Goal: Navigation & Orientation: Find specific page/section

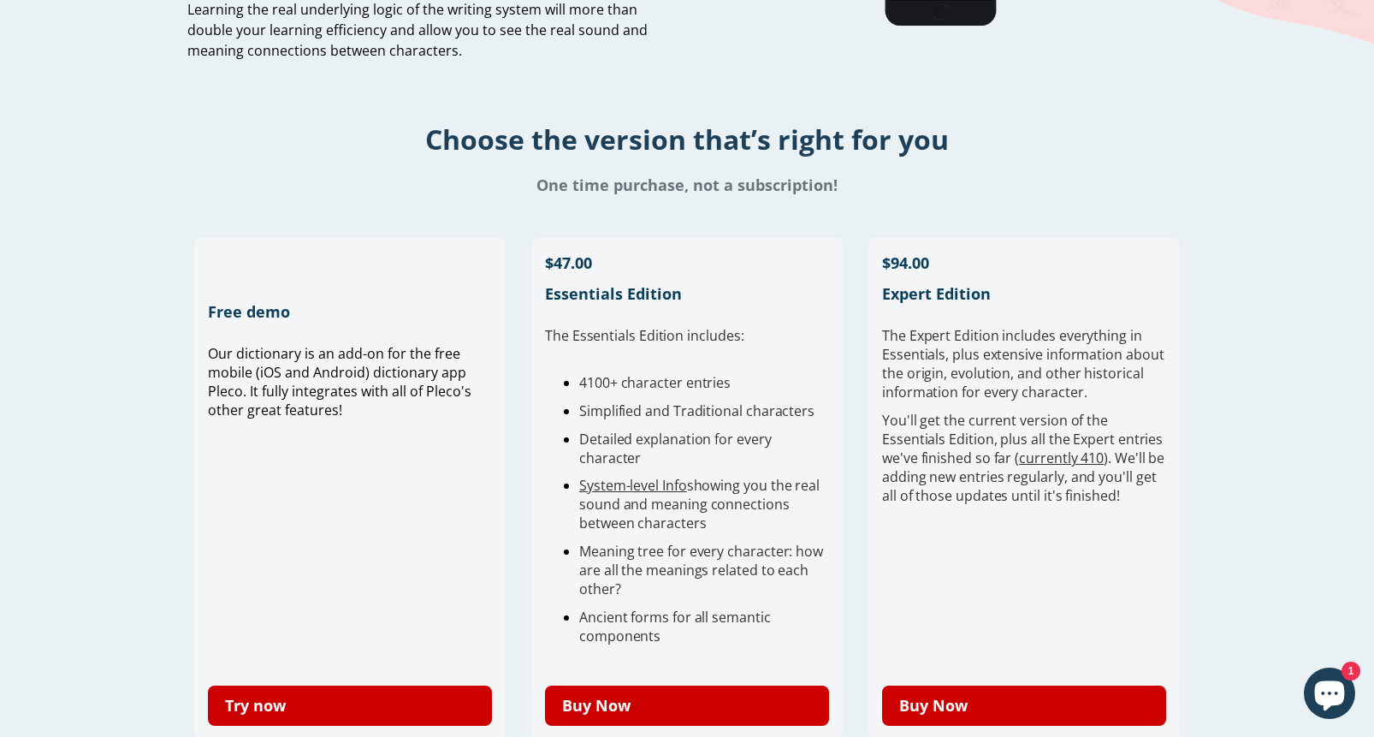
scroll to position [389, 0]
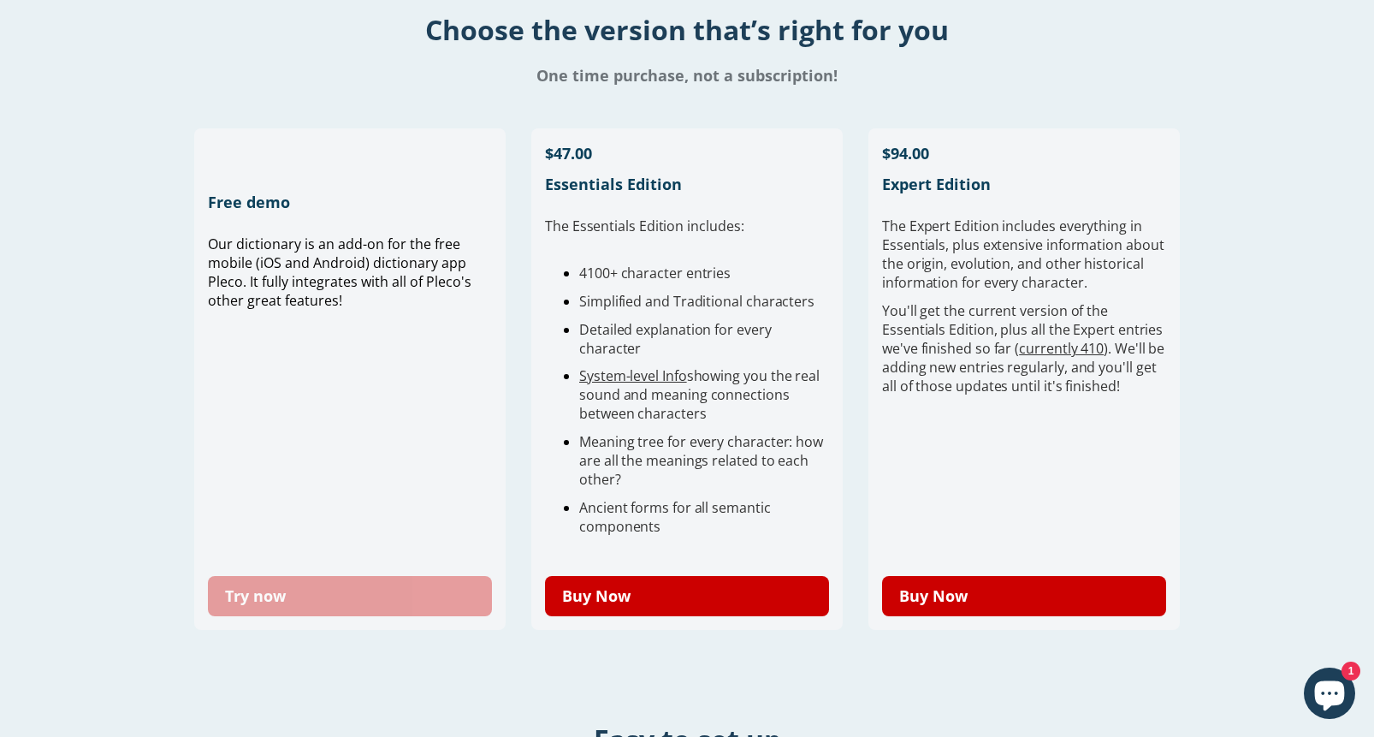
click at [382, 598] on link "Try now" at bounding box center [350, 596] width 284 height 40
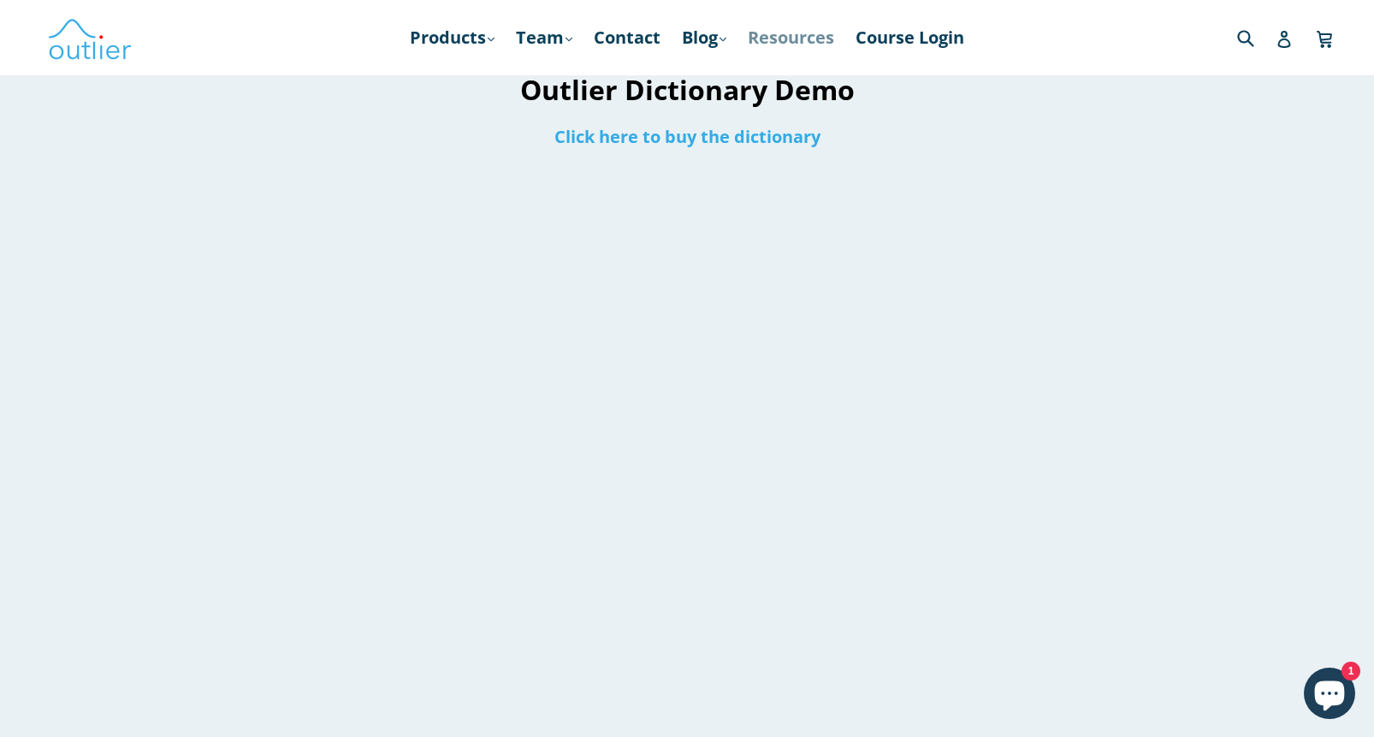
click at [775, 44] on link "Resources" at bounding box center [791, 37] width 104 height 31
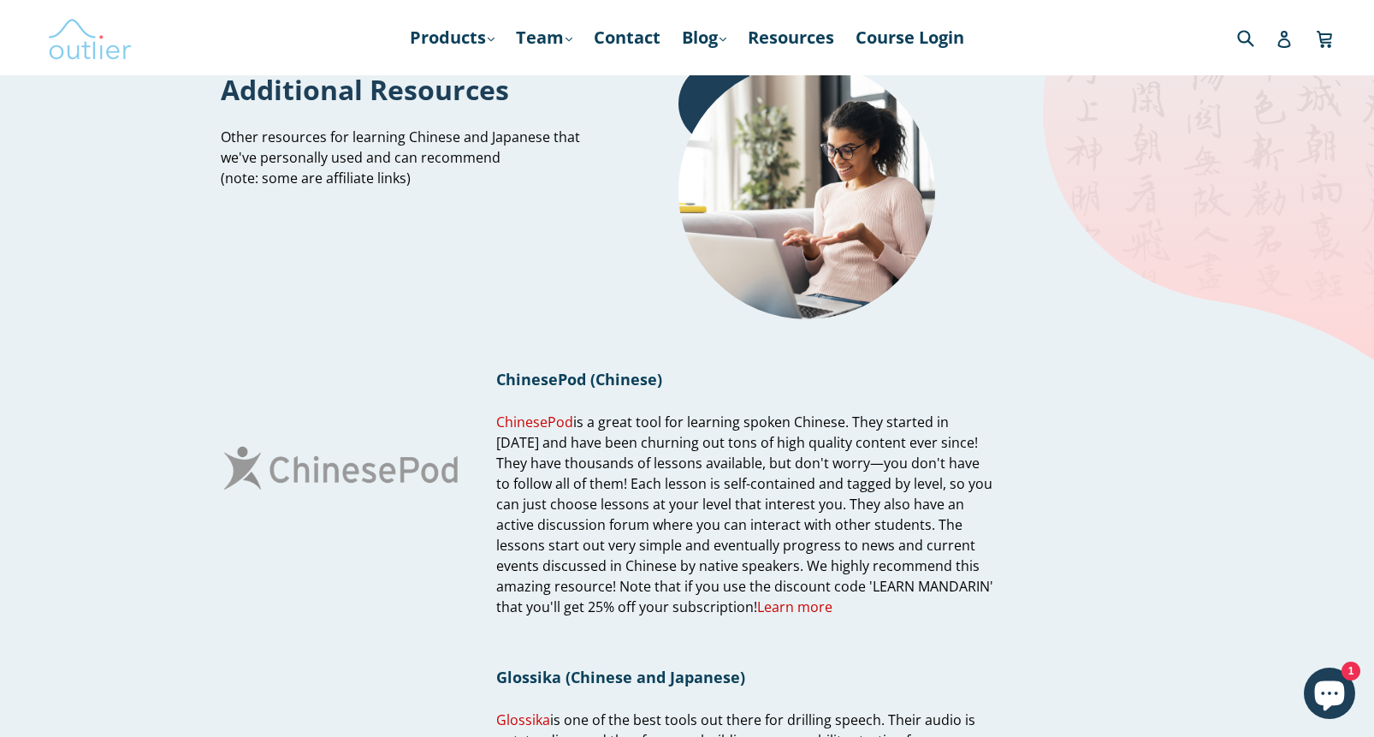
click at [75, 46] on img at bounding box center [90, 38] width 86 height 50
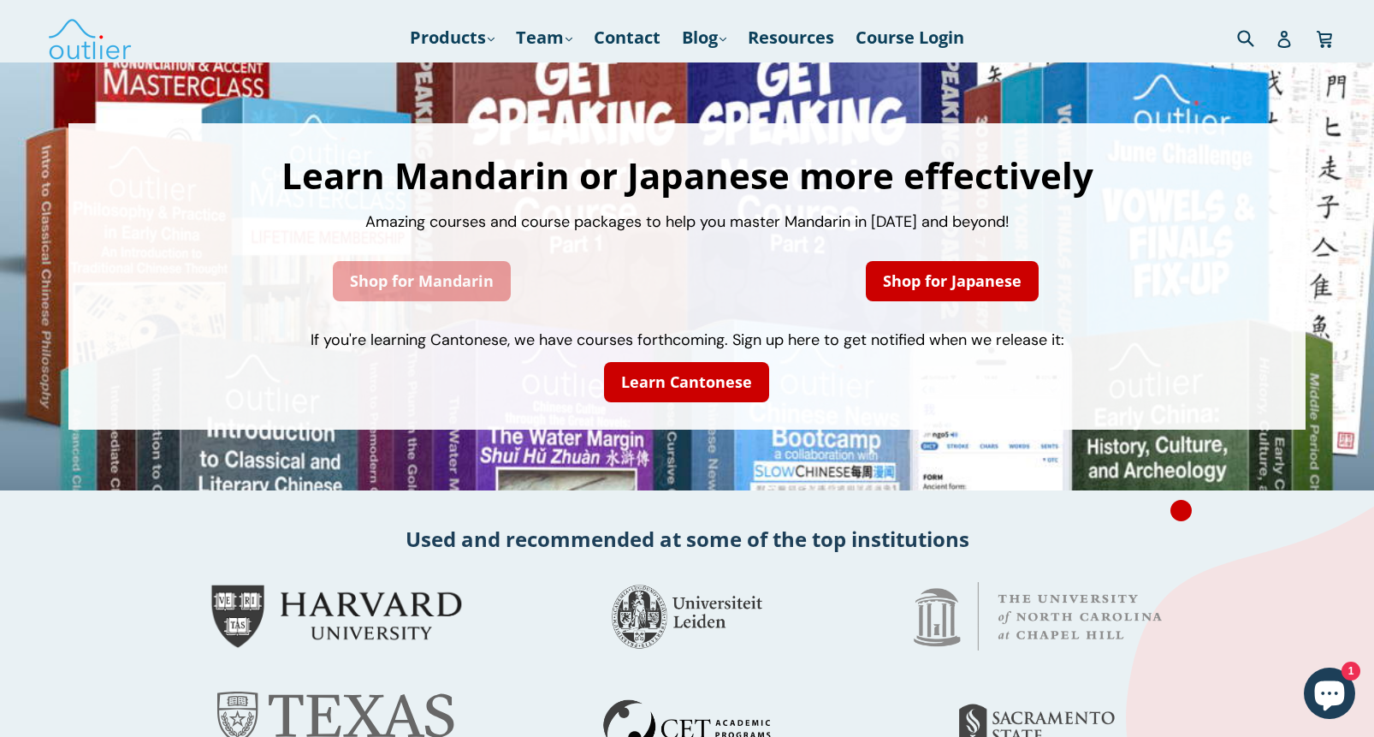
click at [435, 290] on link "Shop for Mandarin" at bounding box center [422, 281] width 178 height 40
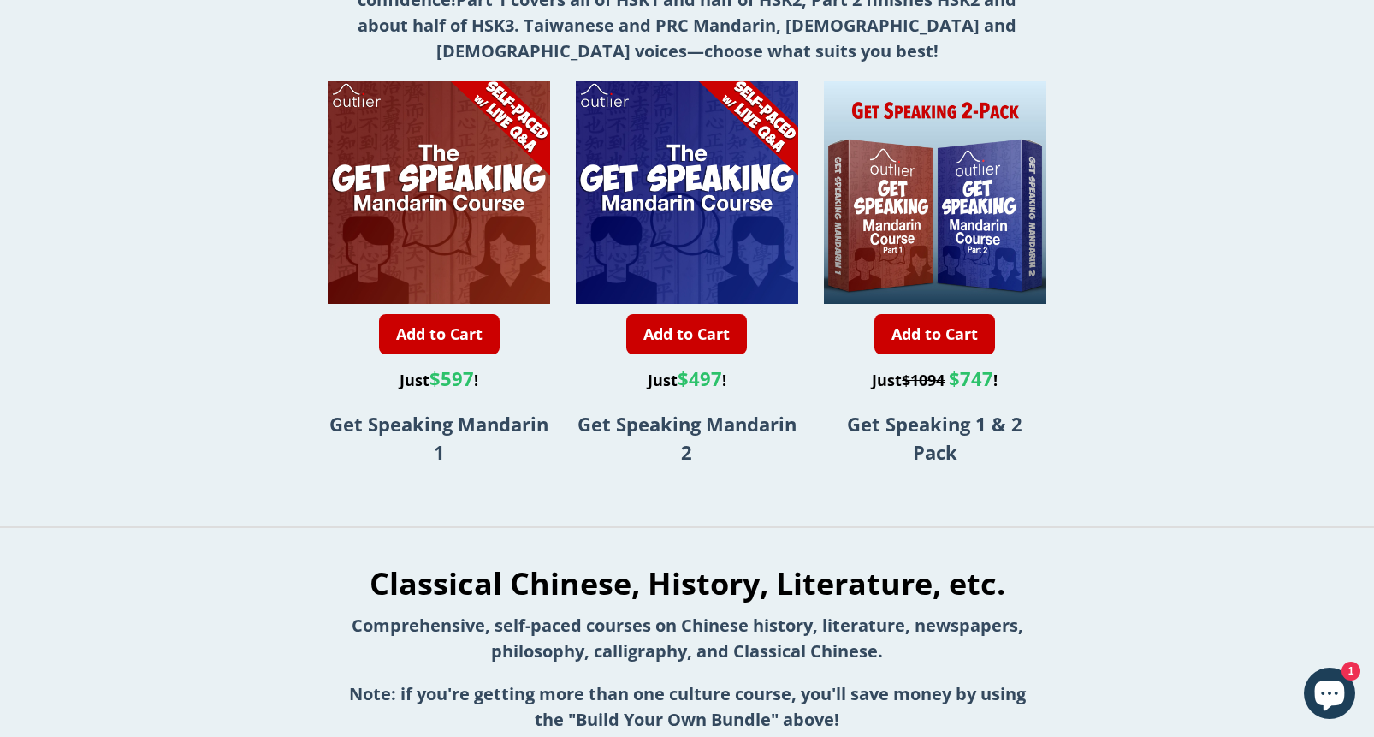
scroll to position [1591, 0]
